Goal: Task Accomplishment & Management: Manage account settings

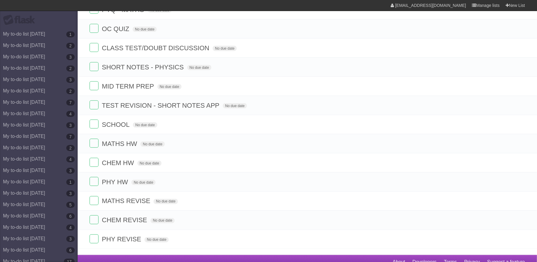
scroll to position [223, 0]
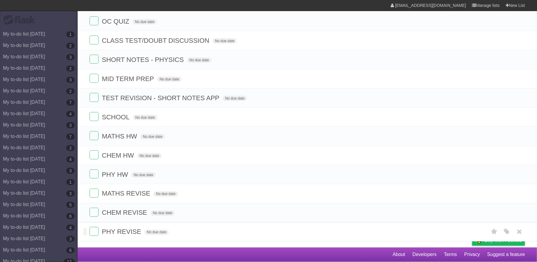
click at [138, 230] on span "PHY REVISE" at bounding box center [122, 231] width 41 height 7
type input "**********"
click at [148, 209] on span "CHEM REVISE" at bounding box center [125, 212] width 47 height 7
type input "**********"
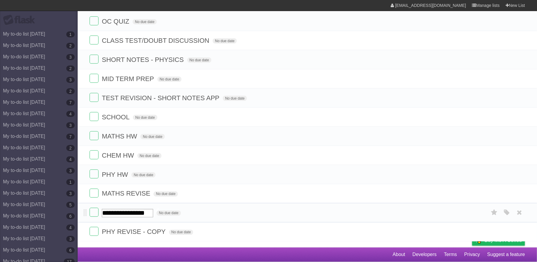
scroll to position [0, 17]
drag, startPoint x: 82, startPoint y: 210, endPoint x: 82, endPoint y: 203, distance: 7.8
click at [82, 203] on li "CHEM SHORT NOTES No due date White Red Blue Green Purple Orange" at bounding box center [308, 212] width 460 height 19
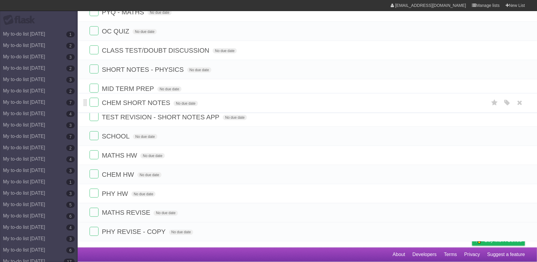
drag, startPoint x: 85, startPoint y: 214, endPoint x: 85, endPoint y: 100, distance: 114.1
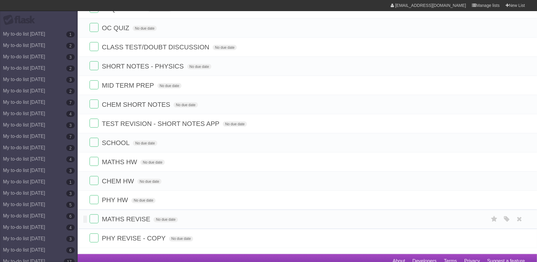
click at [300, 224] on form "MATHS REVISE No due date White Red Blue Green Purple Orange" at bounding box center [308, 219] width 436 height 10
click at [146, 223] on span "MATHS REVISE" at bounding box center [127, 218] width 50 height 7
click at [518, 224] on icon at bounding box center [520, 219] width 8 height 10
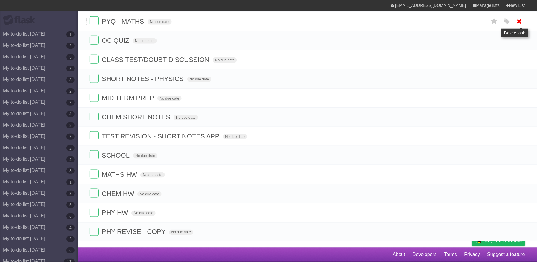
click at [516, 16] on icon at bounding box center [520, 21] width 8 height 10
click at [518, 55] on icon at bounding box center [520, 60] width 8 height 10
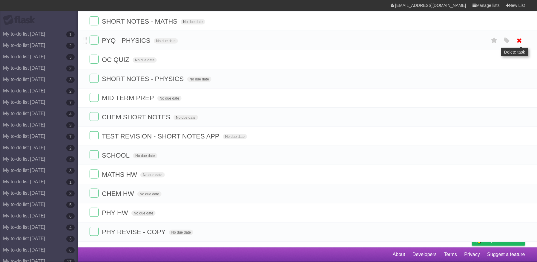
click at [516, 36] on icon at bounding box center [520, 41] width 8 height 10
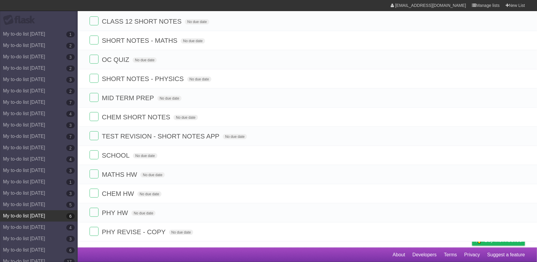
scroll to position [144, 0]
click at [122, 213] on span "PHY HW" at bounding box center [116, 212] width 28 height 7
type input "**********"
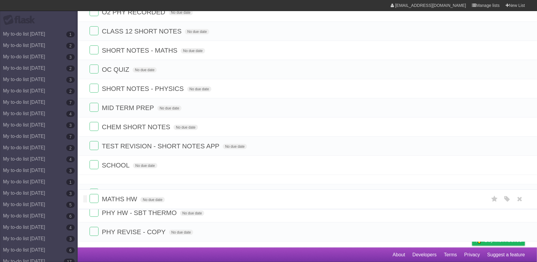
drag, startPoint x: 87, startPoint y: 170, endPoint x: 87, endPoint y: 198, distance: 28.4
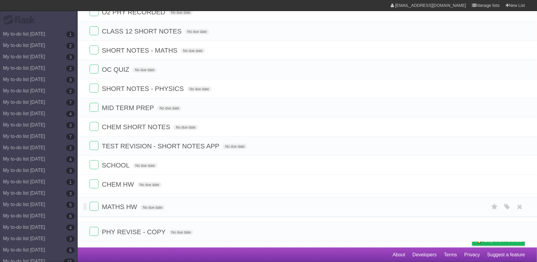
drag, startPoint x: 84, startPoint y: 190, endPoint x: 88, endPoint y: 204, distance: 14.7
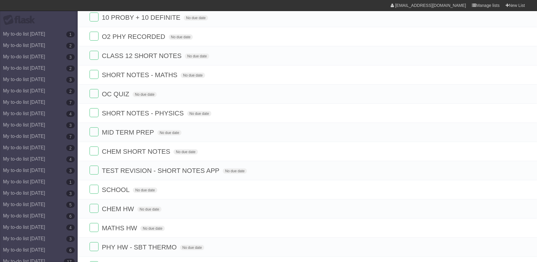
scroll to position [83, 0]
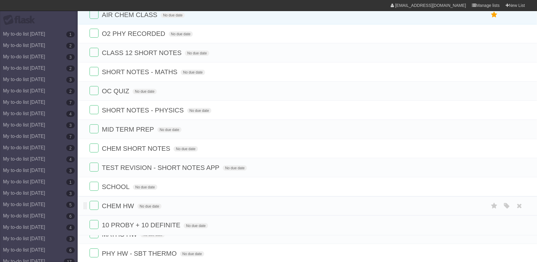
drag, startPoint x: 85, startPoint y: 35, endPoint x: 96, endPoint y: 223, distance: 188.2
click at [137, 249] on form "MATHS HW No due date White Red Blue Green Purple Orange" at bounding box center [308, 244] width 436 height 10
click at [133, 248] on span "MATHS HW" at bounding box center [120, 244] width 37 height 7
type input "**********"
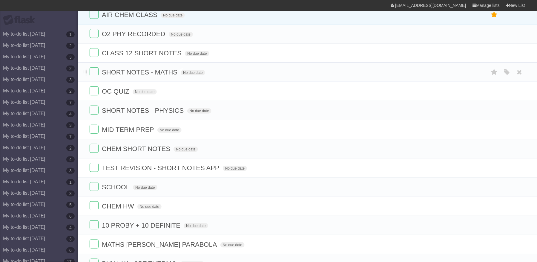
click at [176, 75] on span "SHORT NOTES - MATHS" at bounding box center [140, 71] width 77 height 7
type input "**********"
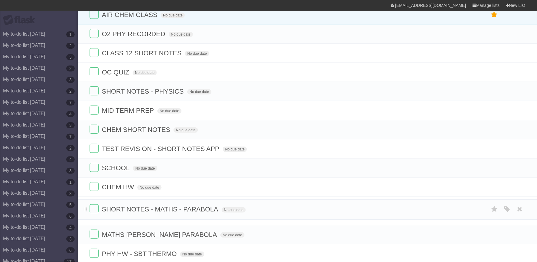
drag, startPoint x: 88, startPoint y: 106, endPoint x: 86, endPoint y: 208, distance: 101.9
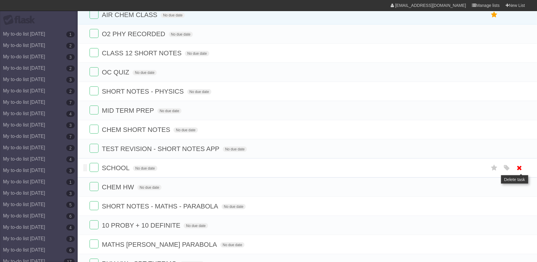
click at [521, 172] on icon at bounding box center [520, 168] width 8 height 10
click at [521, 154] on icon at bounding box center [520, 149] width 8 height 10
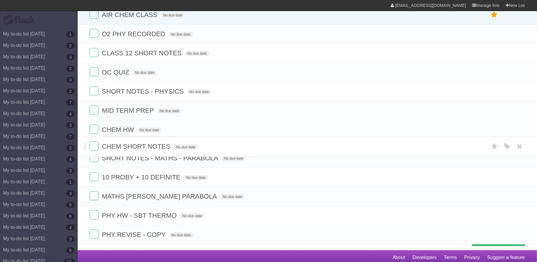
drag, startPoint x: 85, startPoint y: 134, endPoint x: 88, endPoint y: 145, distance: 11.7
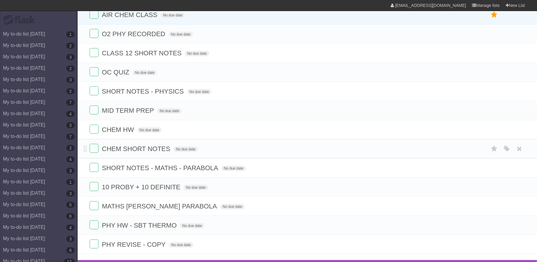
click at [152, 152] on span "CHEM SHORT NOTES" at bounding box center [137, 148] width 70 height 7
type input "**********"
click at [493, 114] on icon at bounding box center [494, 110] width 8 height 10
click at [521, 94] on icon at bounding box center [520, 91] width 8 height 10
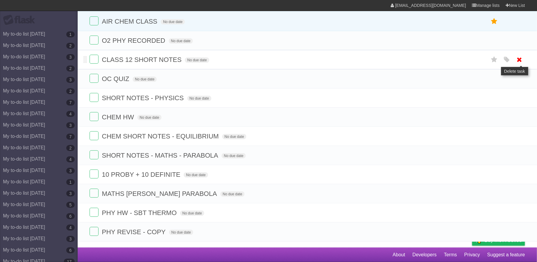
scroll to position [85, 0]
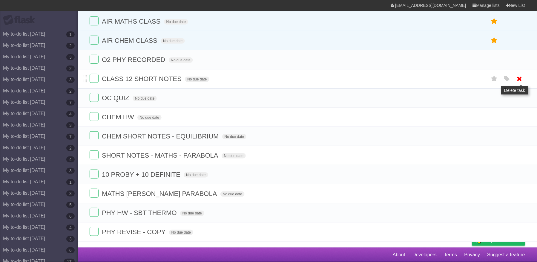
click at [517, 76] on icon at bounding box center [520, 79] width 8 height 10
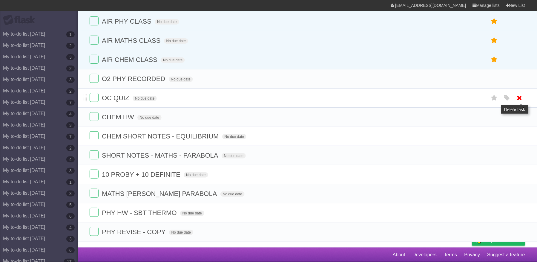
click at [517, 95] on icon at bounding box center [520, 98] width 8 height 10
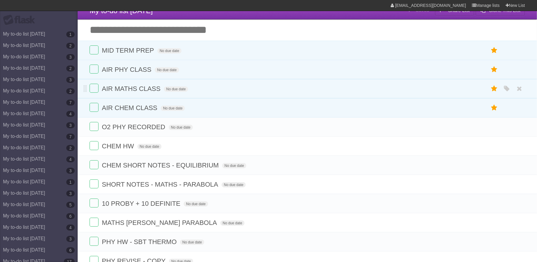
scroll to position [7, 0]
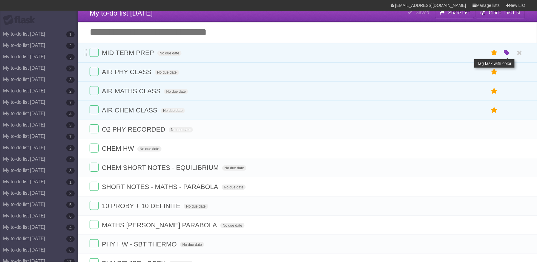
click at [504, 51] on icon "button" at bounding box center [507, 53] width 8 height 8
click at [451, 53] on label "Red" at bounding box center [449, 52] width 7 height 7
